Goal: Task Accomplishment & Management: Complete application form

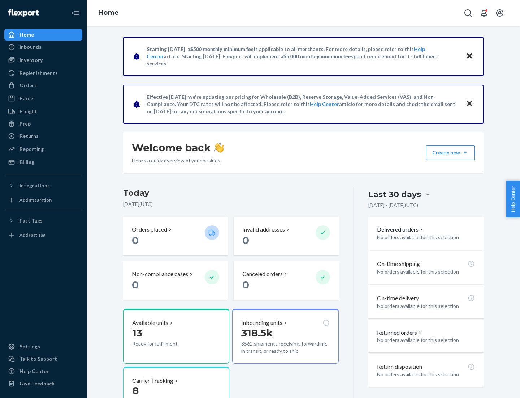
click at [466, 153] on button "Create new Create new inbound Create new order Create new product" at bounding box center [451, 152] width 49 height 14
click at [43, 47] on div "Inbounds" at bounding box center [43, 47] width 77 height 10
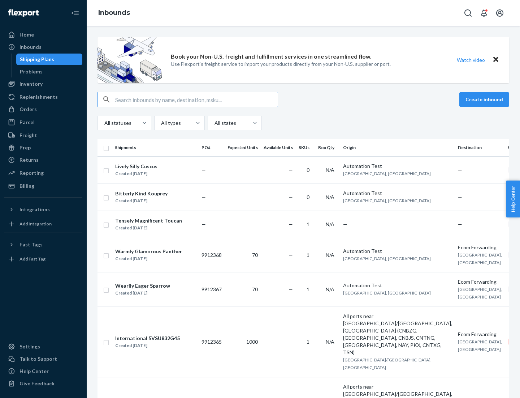
click at [486, 99] on button "Create inbound" at bounding box center [485, 99] width 50 height 14
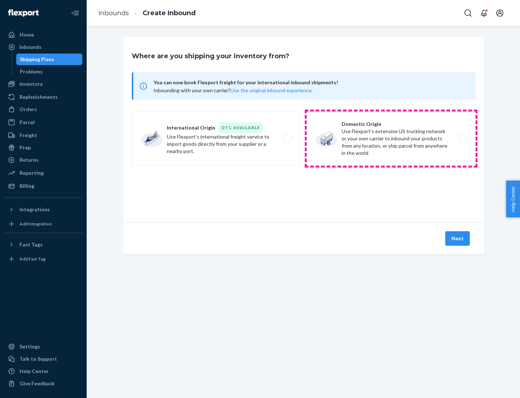
click at [391, 138] on label "Domestic Origin Use Flexport’s extensive US trucking network or your own carrie…" at bounding box center [391, 138] width 169 height 54
click at [462, 138] on input "Domestic Origin Use Flexport’s extensive US trucking network or your own carrie…" at bounding box center [464, 138] width 5 height 5
radio input "true"
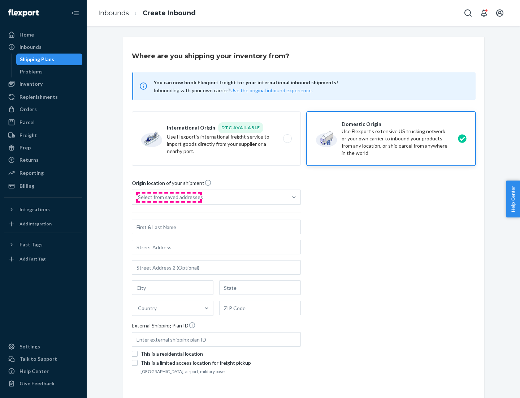
click at [169, 197] on div "Select from saved addresses" at bounding box center [170, 196] width 65 height 7
click at [139, 197] on input "Select from saved addresses" at bounding box center [138, 196] width 1 height 7
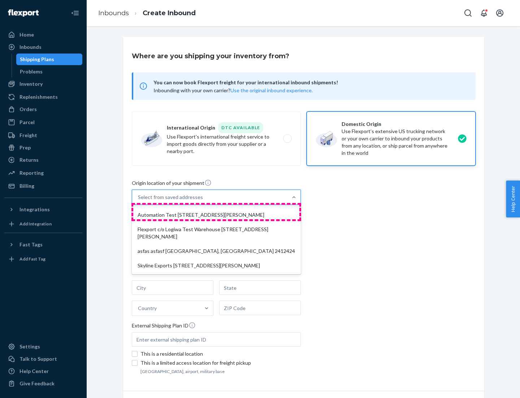
scroll to position [3, 0]
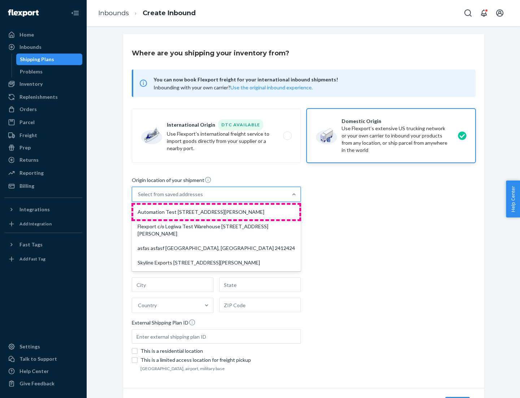
click at [217, 212] on div "Automation Test [STREET_ADDRESS][PERSON_NAME]" at bounding box center [216, 212] width 166 height 14
click at [139, 198] on input "option Automation Test [STREET_ADDRESS][PERSON_NAME] focused, 1 of 4. 4 results…" at bounding box center [138, 193] width 1 height 7
type input "Automation Test"
type input "9th Floor"
type input "[GEOGRAPHIC_DATA]"
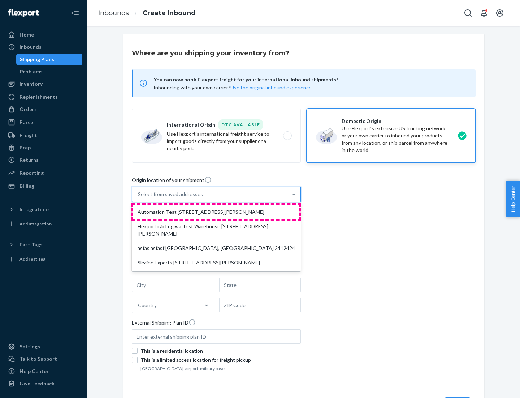
type input "CA"
type input "94104"
type input "[STREET_ADDRESS][PERSON_NAME]"
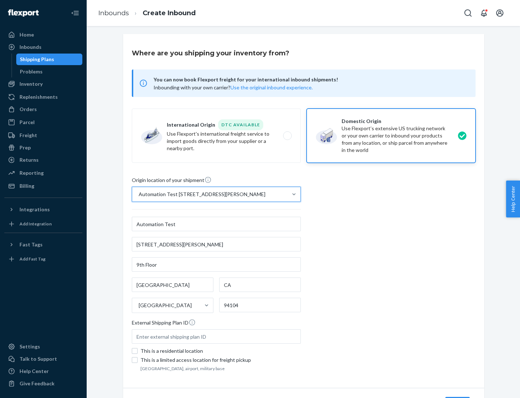
scroll to position [42, 0]
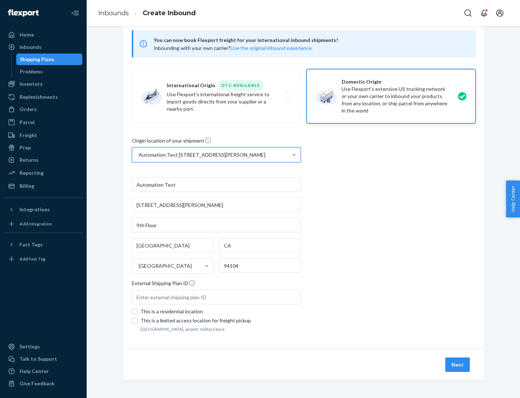
click at [458, 364] on button "Next" at bounding box center [458, 364] width 25 height 14
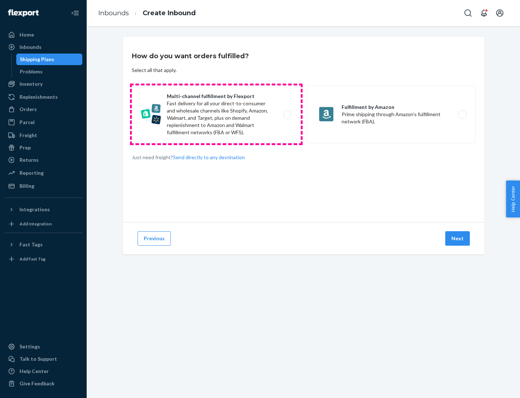
click at [217, 114] on label "Multi-channel fulfillment by Flexport Fast delivery for all your direct-to-cons…" at bounding box center [216, 114] width 169 height 58
click at [287, 114] on input "Multi-channel fulfillment by Flexport Fast delivery for all your direct-to-cons…" at bounding box center [289, 114] width 5 height 5
radio input "true"
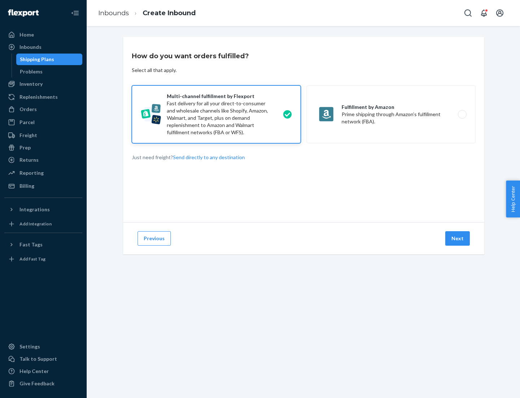
click at [458, 238] on button "Next" at bounding box center [458, 238] width 25 height 14
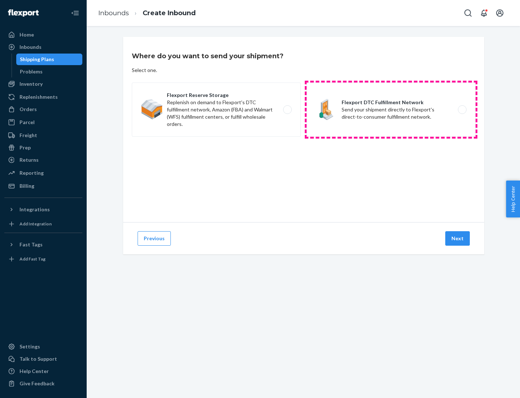
click at [391, 110] on label "Flexport DTC Fulfillment Network Send your shipment directly to Flexport's dire…" at bounding box center [391, 109] width 169 height 54
click at [462, 110] on input "Flexport DTC Fulfillment Network Send your shipment directly to Flexport's dire…" at bounding box center [464, 109] width 5 height 5
radio input "true"
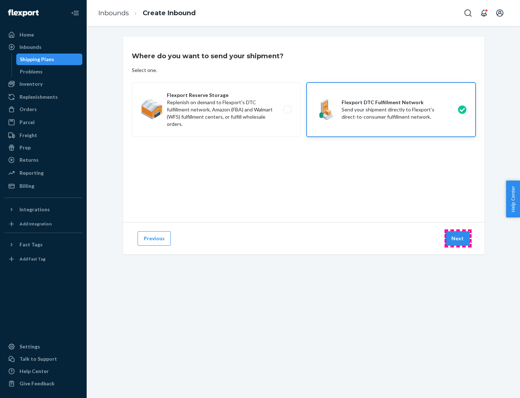
click at [458, 238] on button "Next" at bounding box center [458, 238] width 25 height 14
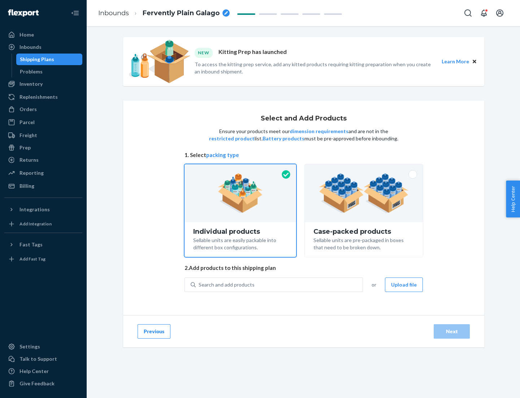
click at [364, 193] on img at bounding box center [364, 193] width 90 height 40
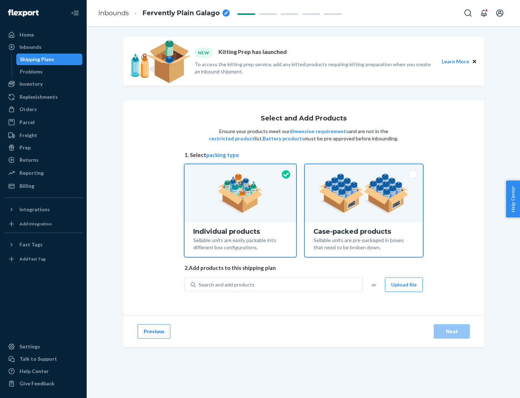
click at [364, 169] on input "Case-packed products Sellable units are pre-packaged in boxes that need to be b…" at bounding box center [364, 166] width 5 height 5
radio input "true"
radio input "false"
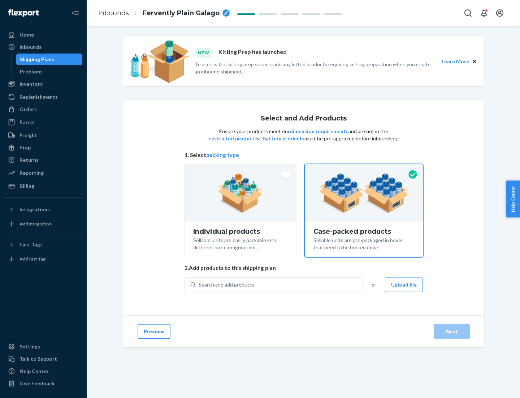
click at [280, 284] on div "Search and add products" at bounding box center [279, 284] width 167 height 13
click at [200, 284] on input "Search and add products" at bounding box center [199, 284] width 1 height 7
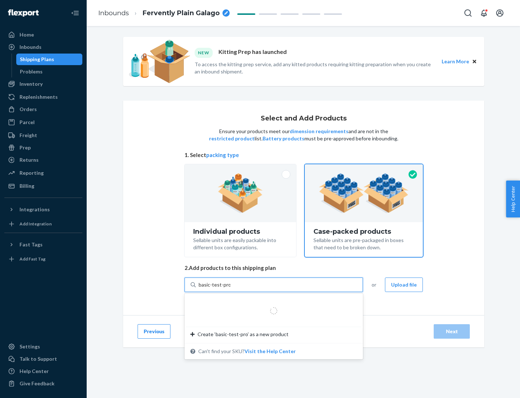
type input "basic-test-product-1"
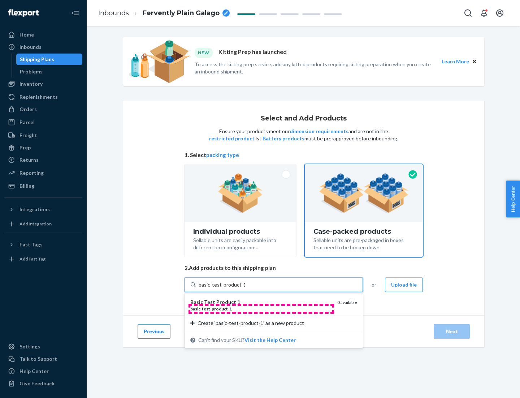
click at [261, 308] on div "basic - test - product - 1" at bounding box center [260, 308] width 141 height 6
click at [245, 288] on input "basic-test-product-1" at bounding box center [222, 284] width 46 height 7
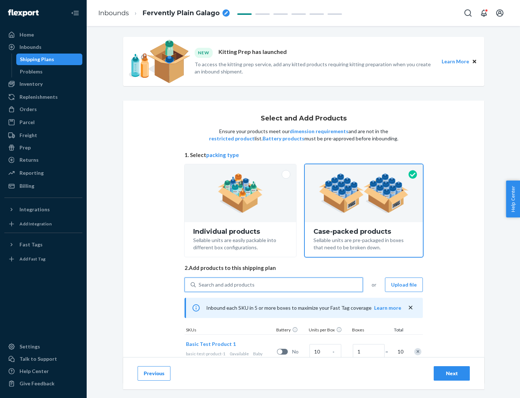
scroll to position [26, 0]
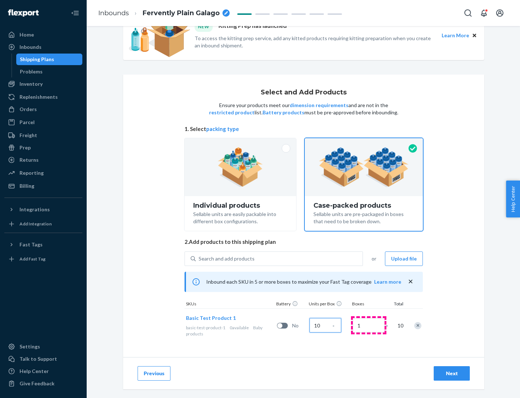
type input "10"
type input "7"
click at [452, 373] on div "Next" at bounding box center [452, 372] width 24 height 7
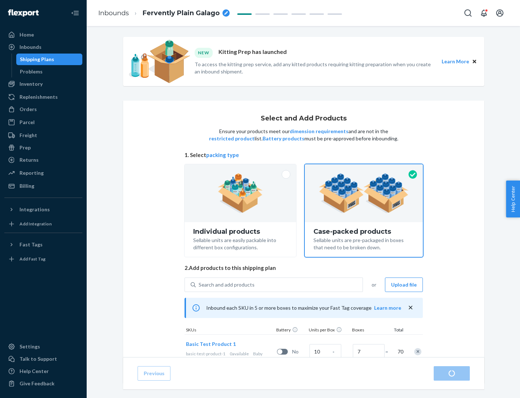
radio input "true"
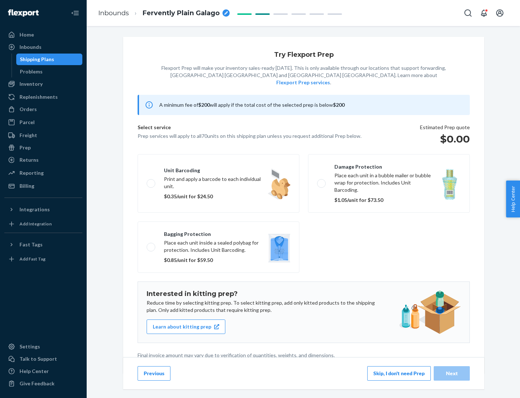
scroll to position [2, 0]
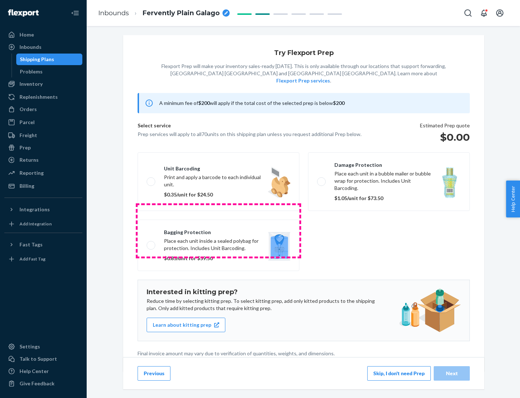
click at [219, 230] on label "Bagging protection Place each unit inside a sealed polybag for protection. Incl…" at bounding box center [219, 244] width 162 height 51
click at [151, 243] on input "Bagging protection Place each unit inside a sealed polybag for protection. Incl…" at bounding box center [149, 245] width 5 height 5
checkbox input "true"
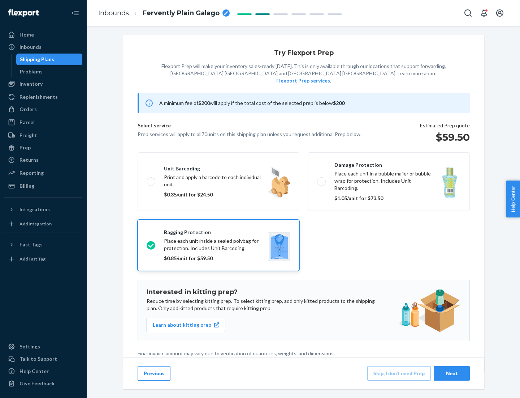
click at [452, 373] on div "Next" at bounding box center [452, 372] width 24 height 7
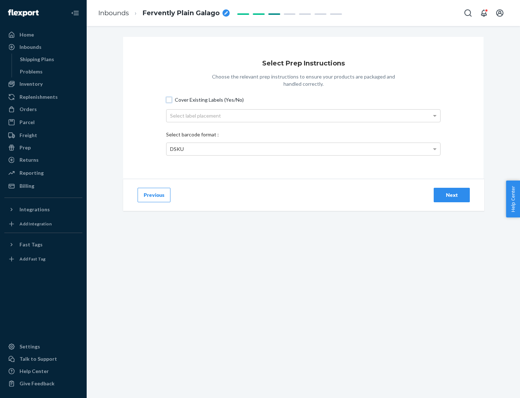
click at [169, 99] on input "Cover Existing Labels (Yes/No)" at bounding box center [169, 100] width 6 height 6
checkbox input "true"
click at [304, 115] on div "Select label placement" at bounding box center [304, 116] width 274 height 12
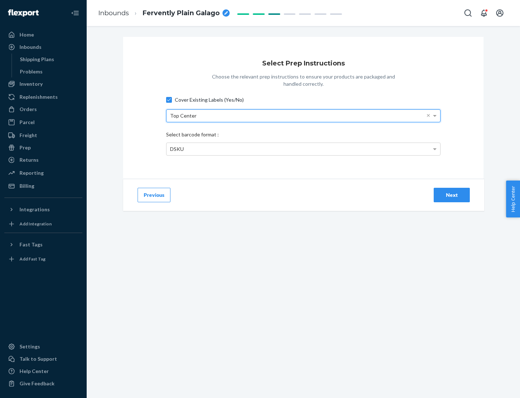
click at [304, 149] on div "DSKU" at bounding box center [304, 149] width 274 height 12
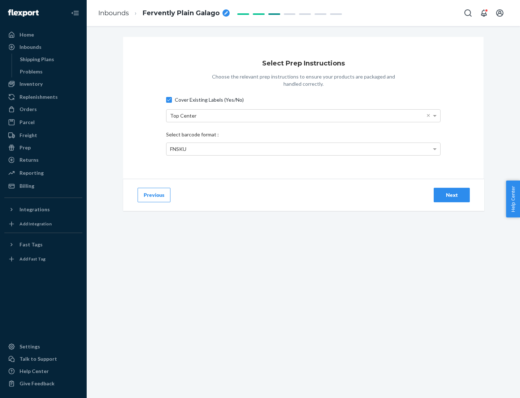
click at [452, 194] on div "Next" at bounding box center [452, 194] width 24 height 7
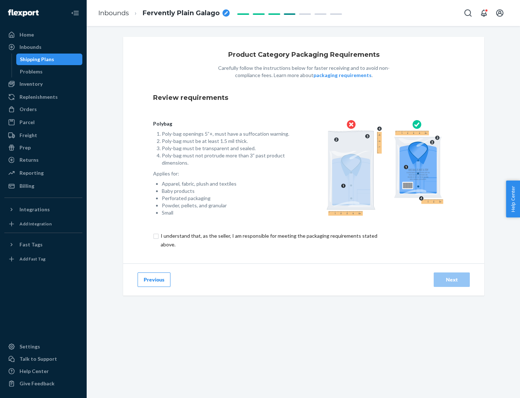
click at [269, 240] on input "checkbox" at bounding box center [273, 239] width 240 height 17
checkbox input "true"
click at [452, 279] on div "Next" at bounding box center [452, 279] width 24 height 7
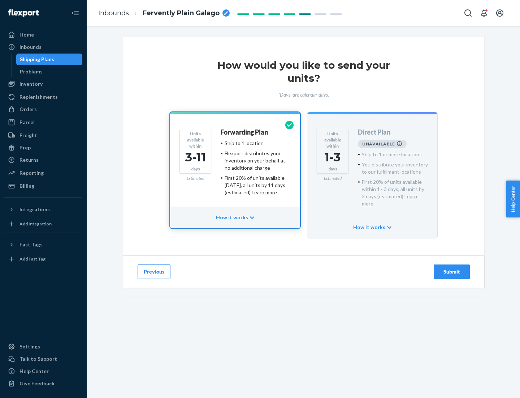
click at [245, 132] on h4 "Forwarding Plan" at bounding box center [244, 132] width 47 height 7
click at [452, 268] on div "Submit" at bounding box center [452, 271] width 24 height 7
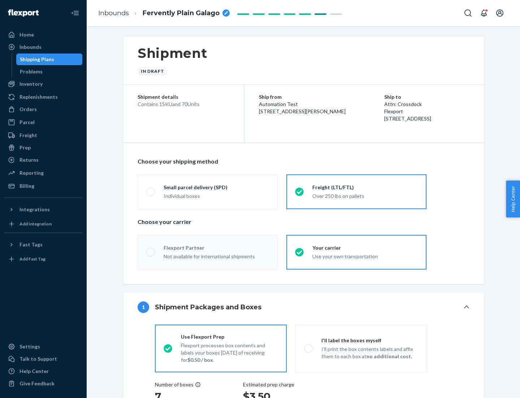
radio input "true"
radio input "false"
radio input "true"
radio input "false"
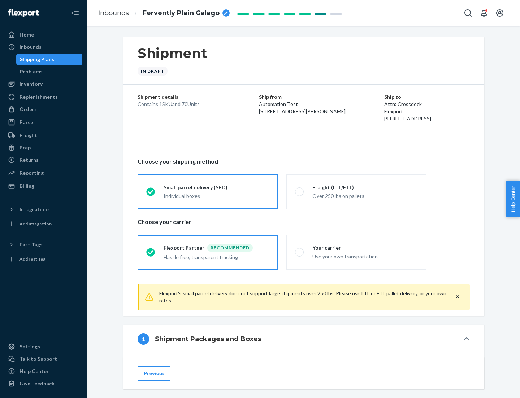
click at [357, 191] on div "Over 250 lbs on pallets" at bounding box center [366, 195] width 106 height 9
click at [300, 191] on input "Freight (LTL/FTL) Over 250 lbs on pallets" at bounding box center [297, 191] width 5 height 5
radio input "true"
radio input "false"
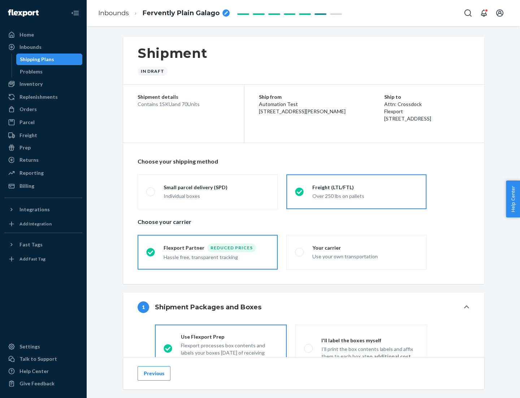
scroll to position [40, 0]
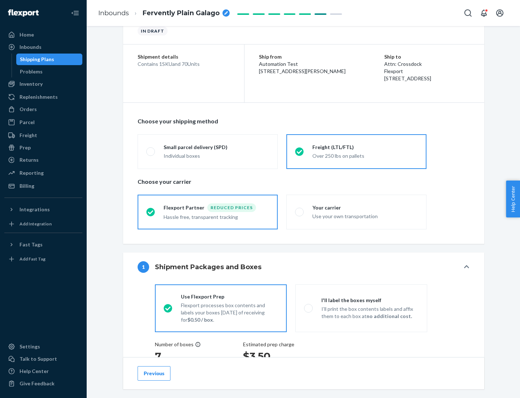
click at [357, 211] on div "Use your own transportation" at bounding box center [366, 215] width 106 height 9
click at [300, 211] on input "Your carrier Use your own transportation" at bounding box center [297, 211] width 5 height 5
radio input "true"
radio input "false"
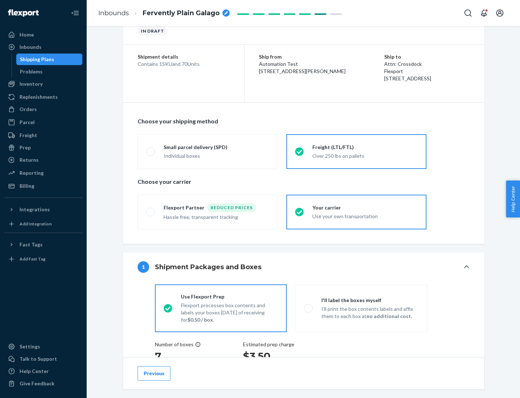
scroll to position [136, 0]
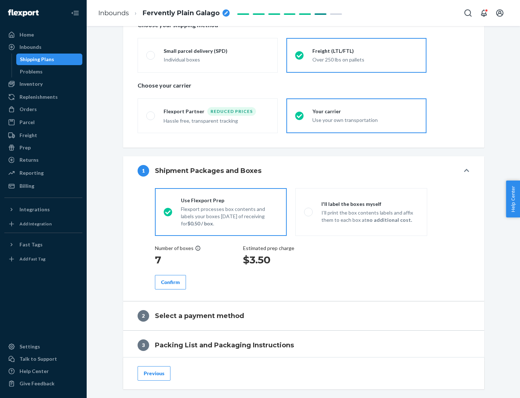
click at [361, 211] on p "I’ll print the box contents labels and affix them to each box at no additional …" at bounding box center [370, 216] width 97 height 14
click at [309, 211] on input "I'll label the boxes myself I’ll print the box contents labels and affix them t…" at bounding box center [306, 211] width 5 height 5
radio input "true"
radio input "false"
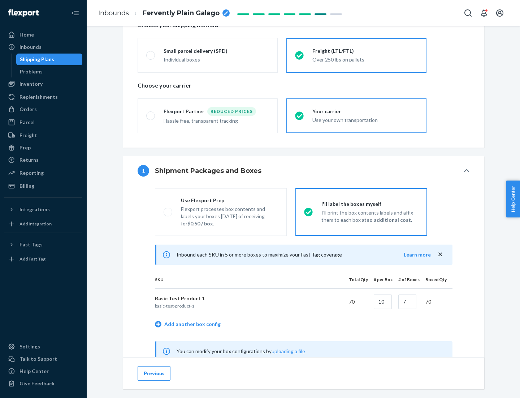
scroll to position [226, 0]
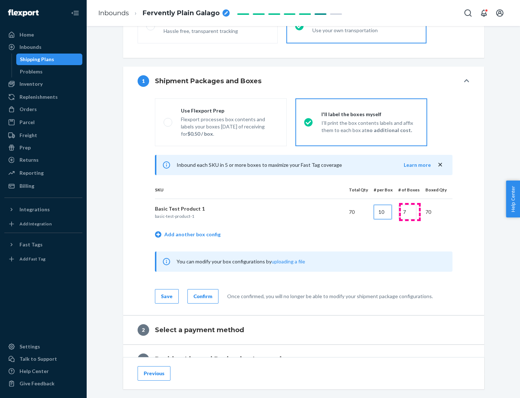
type input "10"
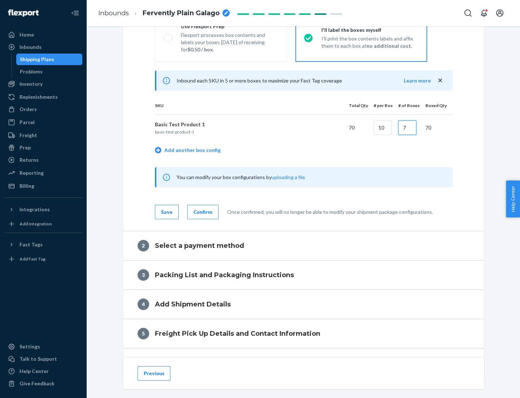
type input "7"
click at [202, 211] on div "Confirm" at bounding box center [203, 211] width 19 height 7
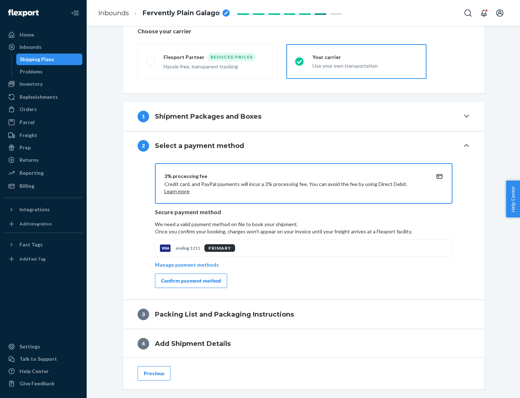
scroll to position [259, 0]
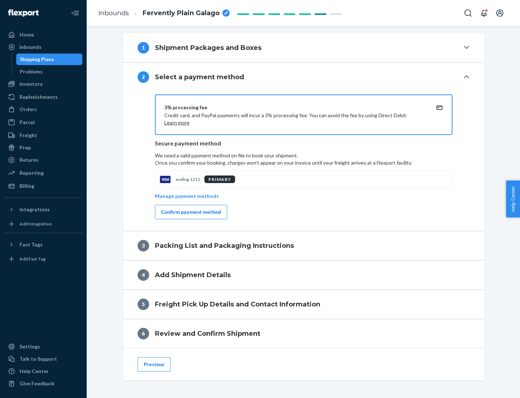
click at [190, 212] on div "Confirm payment method" at bounding box center [191, 211] width 60 height 7
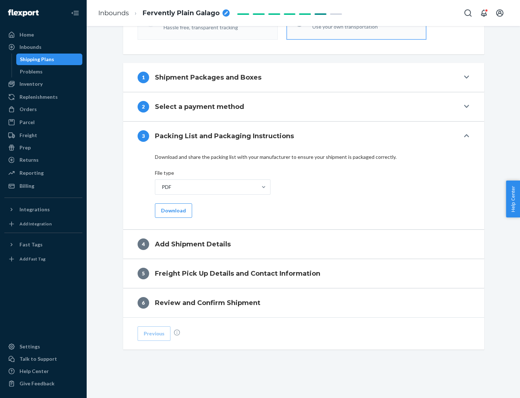
scroll to position [228, 0]
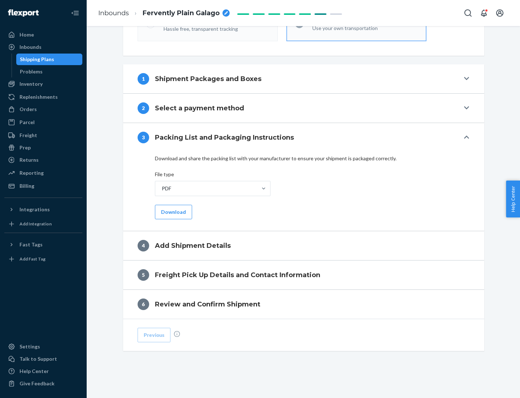
click at [173, 211] on button "Download" at bounding box center [173, 212] width 37 height 14
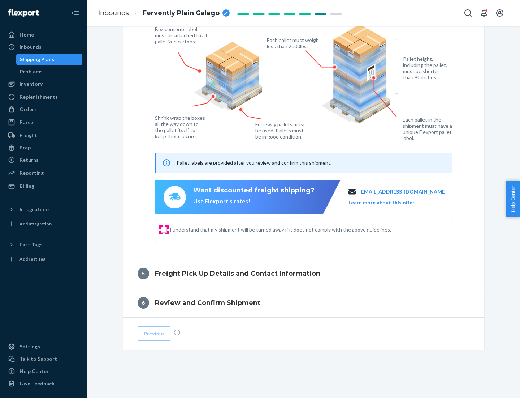
click at [164, 229] on input "I understand that my shipment will be turned away if it does not comply with th…" at bounding box center [164, 230] width 6 height 6
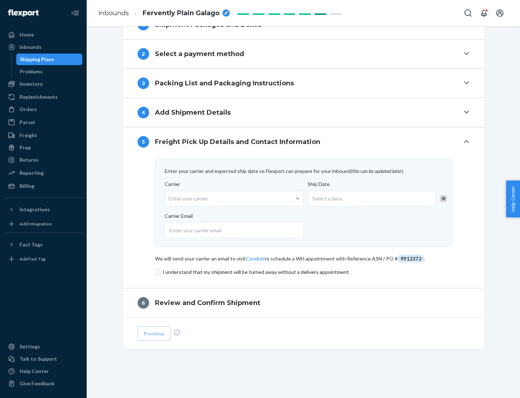
scroll to position [282, 0]
click at [304, 271] on input "checkbox" at bounding box center [304, 271] width 298 height 9
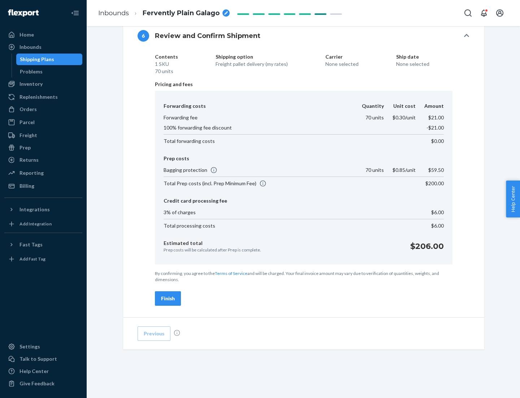
click at [168, 298] on div "Finish" at bounding box center [168, 298] width 14 height 7
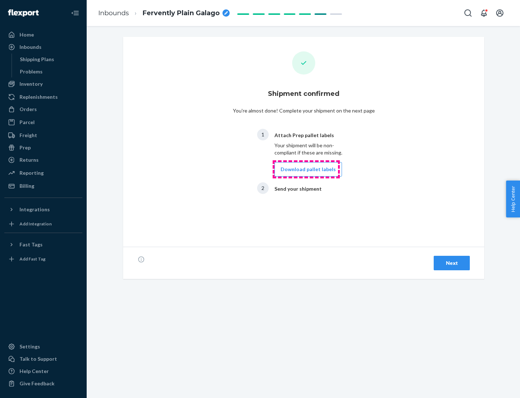
click at [307, 169] on button "Download pallet labels" at bounding box center [309, 169] width 68 height 14
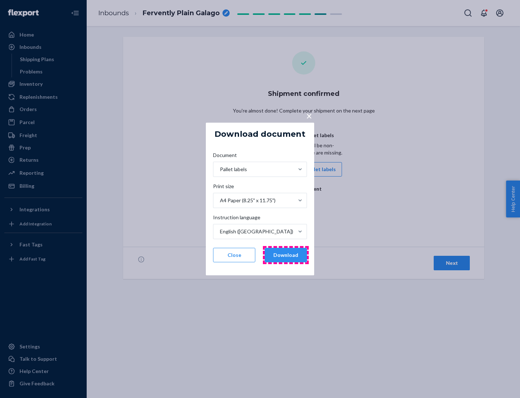
click at [286, 255] on button "Download" at bounding box center [286, 255] width 42 height 14
